Goal: Task Accomplishment & Management: Use online tool/utility

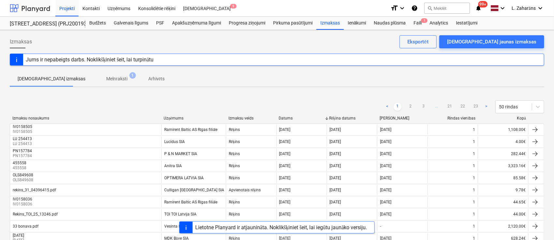
click at [29, 7] on div at bounding box center [30, 8] width 40 height 16
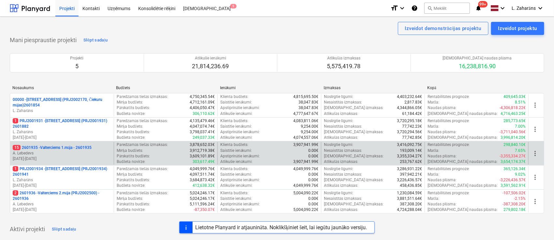
click at [57, 145] on p "15 2601935 - Valterciems 1.māja - 2601935" at bounding box center [52, 148] width 79 height 6
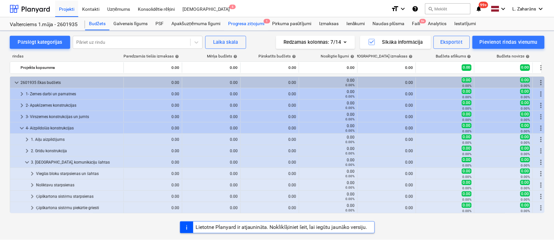
scroll to position [87, 0]
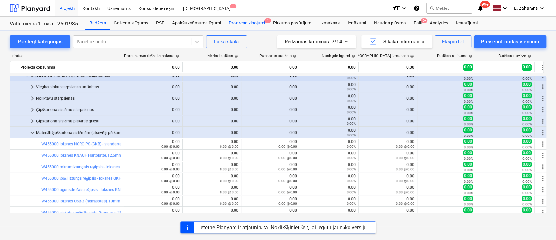
click at [235, 22] on div "Progresa ziņojumi 1" at bounding box center [247, 23] width 44 height 13
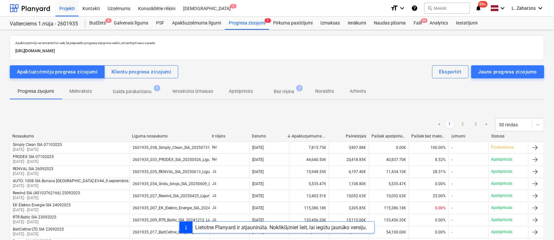
click at [141, 88] on p "Gaida pārskatīšanu" at bounding box center [132, 91] width 39 height 7
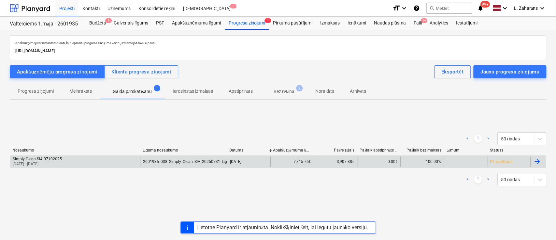
click at [97, 160] on div "Simply Clean SIA 07102025 [DATE] - [DATE]" at bounding box center [75, 161] width 130 height 10
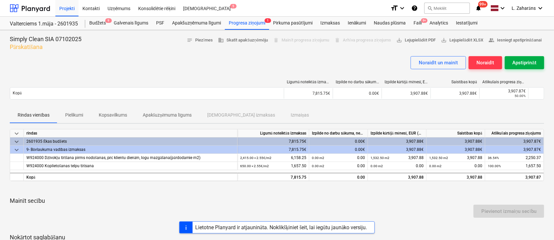
click at [524, 63] on div "Apstiprināt" at bounding box center [525, 62] width 24 height 8
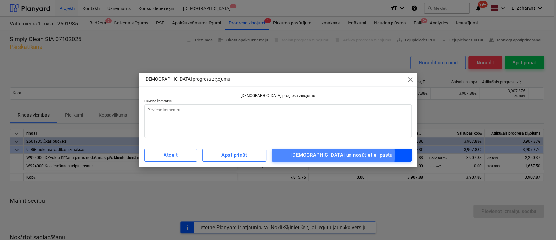
click at [306, 155] on span "[DEMOGRAPHIC_DATA] un nosūtiet e -pastu" at bounding box center [342, 155] width 126 height 8
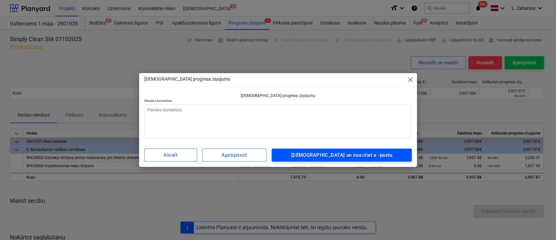
type textarea "x"
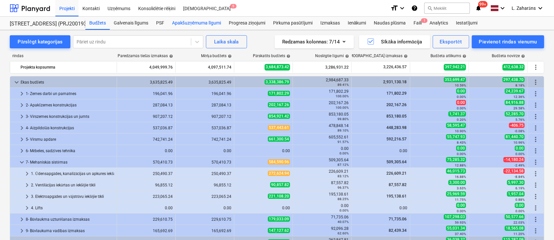
click at [199, 24] on div "Apakšuzņēmuma līgumi" at bounding box center [196, 23] width 57 height 13
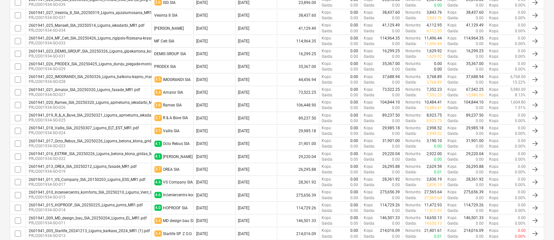
scroll to position [372, 0]
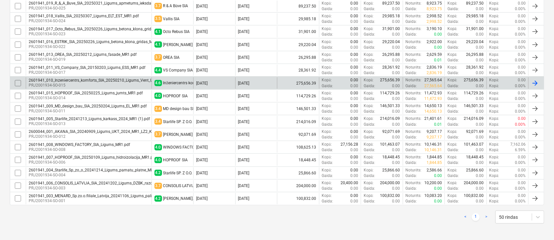
click at [88, 80] on div "2601941_010_Inzeniercentrs_komforts_SIA_20250210_Ligums_Vent_UK_Apk_MR1.pdf" at bounding box center [105, 80] width 152 height 5
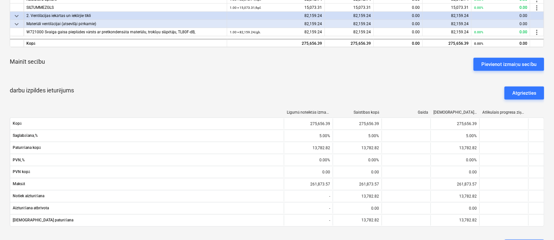
scroll to position [174, 0]
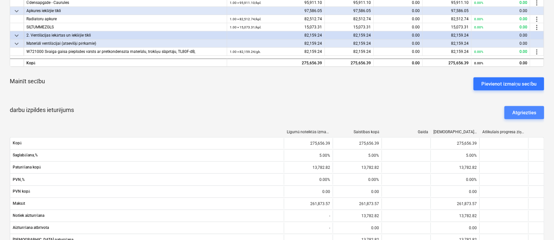
click at [524, 113] on div "Atgriezties" at bounding box center [524, 112] width 24 height 8
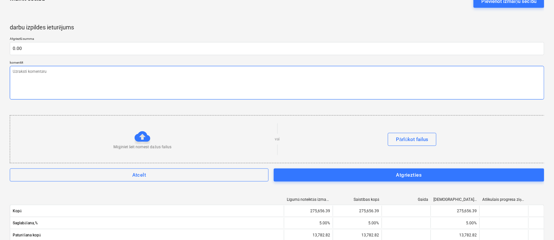
scroll to position [261, 0]
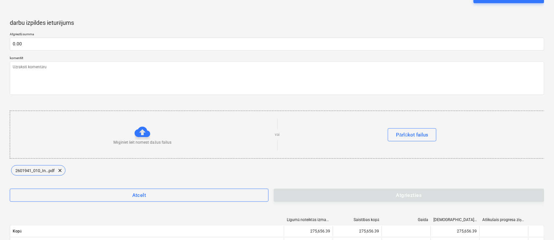
type textarea "x"
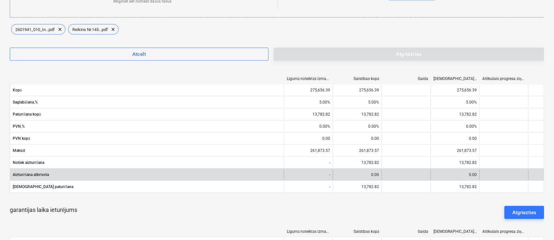
scroll to position [435, 0]
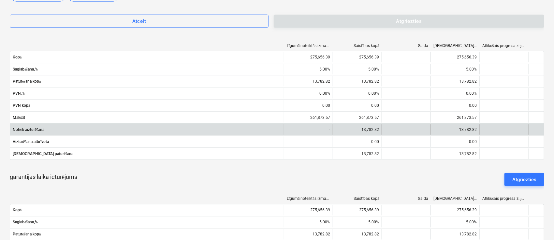
click at [467, 128] on div "13,782.82" at bounding box center [455, 129] width 49 height 10
copy div "13,782.82"
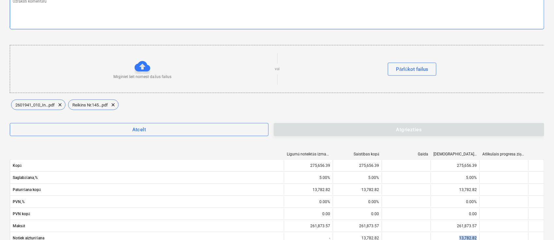
scroll to position [174, 0]
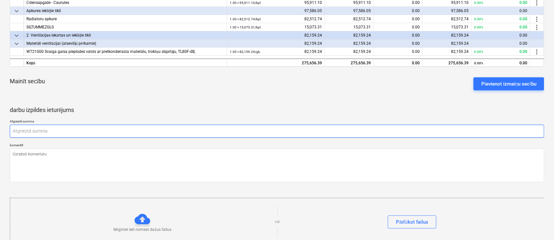
click at [65, 128] on input "text" at bounding box center [277, 131] width 535 height 13
paste input "13,782.82"
type input "13,782.82"
type textarea "x"
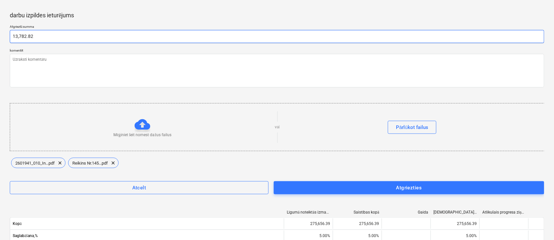
scroll to position [304, 0]
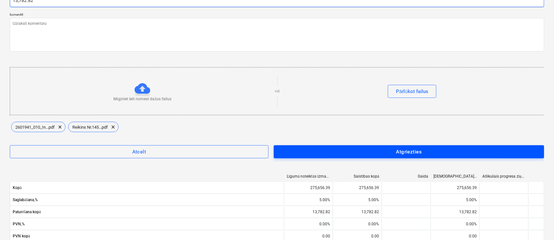
type input "13,782.82"
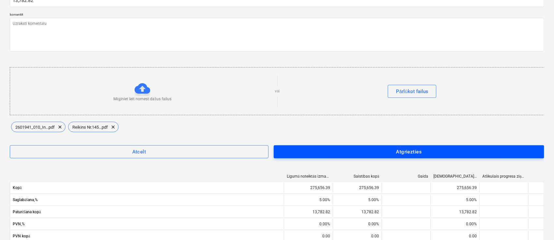
click at [410, 148] on div "Atgriezties" at bounding box center [409, 151] width 26 height 8
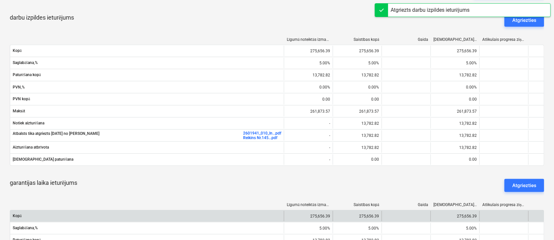
scroll to position [390, 0]
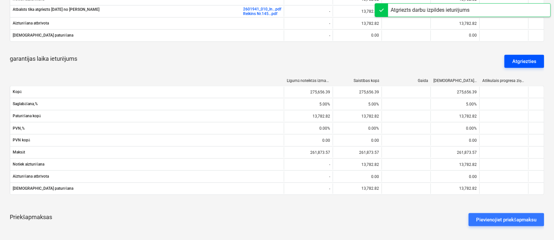
click at [530, 61] on div "Atgriezties" at bounding box center [524, 61] width 24 height 8
type textarea "x"
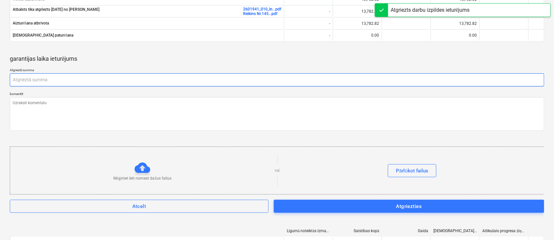
click at [112, 75] on input "text" at bounding box center [277, 79] width 535 height 13
paste input "13,782.82"
type input "13,782.82"
type textarea "x"
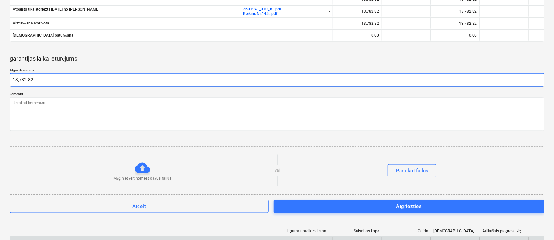
type input "13,782.82"
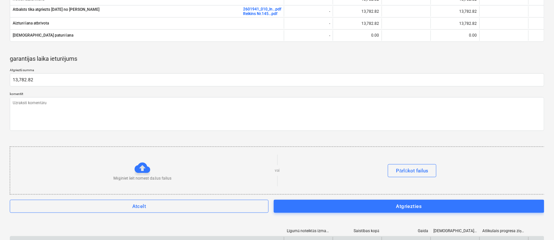
type textarea "x"
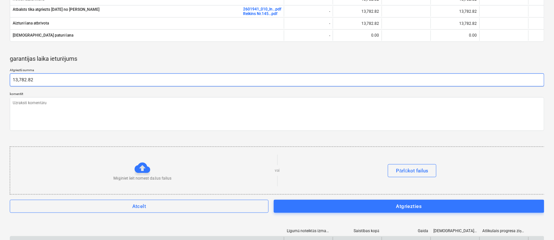
type input "13782.82"
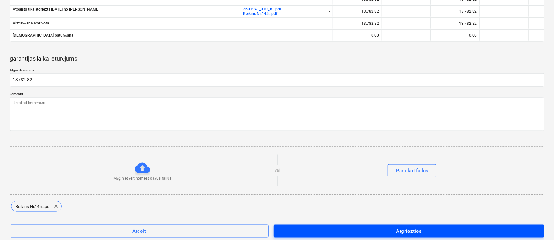
type textarea "x"
type input "13,782.82"
click at [299, 233] on span "Atgriezties" at bounding box center [409, 231] width 256 height 8
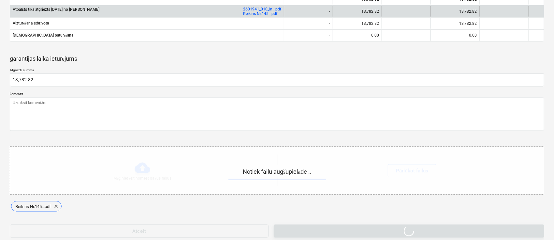
type textarea "x"
